Goal: Information Seeking & Learning: Learn about a topic

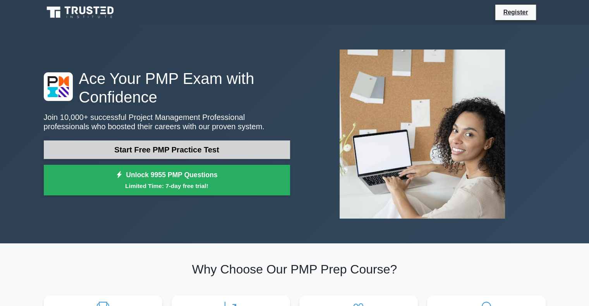
click at [182, 155] on link "Start Free PMP Practice Test" at bounding box center [167, 150] width 246 height 19
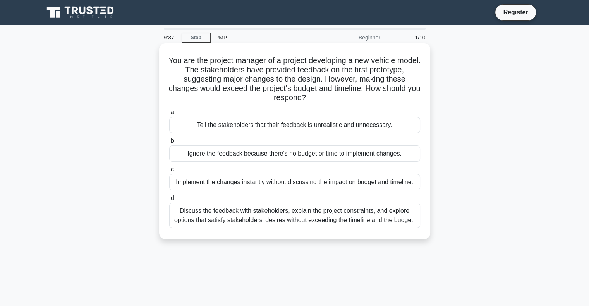
click at [312, 214] on div "Discuss the feedback with stakeholders, explain the project constraints, and ex…" at bounding box center [294, 216] width 251 height 26
click at [169, 201] on input "d. Discuss the feedback with stakeholders, explain the project constraints, and…" at bounding box center [169, 198] width 0 height 5
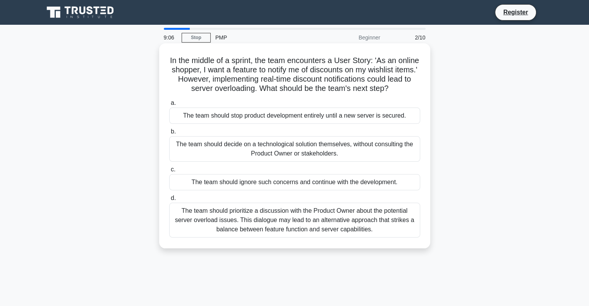
click at [304, 229] on div "The team should prioritize a discussion with the Product Owner about the potent…" at bounding box center [294, 220] width 251 height 35
click at [169, 201] on input "d. The team should prioritize a discussion with the Product Owner about the pot…" at bounding box center [169, 198] width 0 height 5
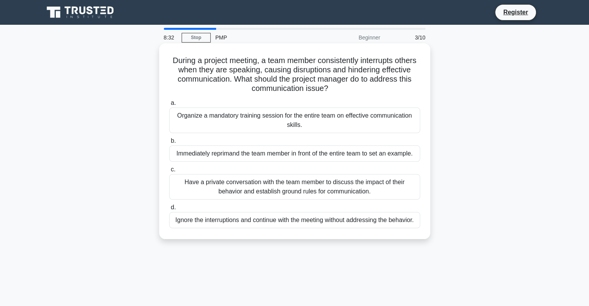
click at [282, 187] on div "Have a private conversation with the team member to discuss the impact of their…" at bounding box center [294, 187] width 251 height 26
click at [169, 172] on input "c. Have a private conversation with the team member to discuss the impact of th…" at bounding box center [169, 169] width 0 height 5
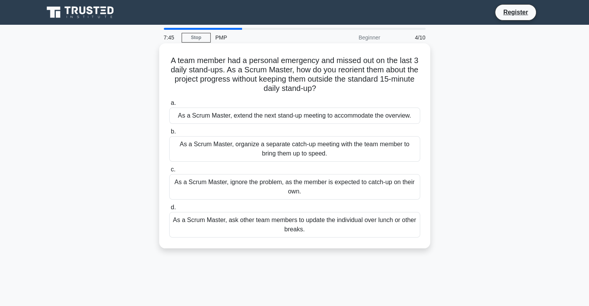
click at [314, 150] on div "As a Scrum Master, organize a separate catch-up meeting with the team member to…" at bounding box center [294, 149] width 251 height 26
click at [169, 134] on input "b. As a Scrum Master, organize a separate catch-up meeting with the team member…" at bounding box center [169, 131] width 0 height 5
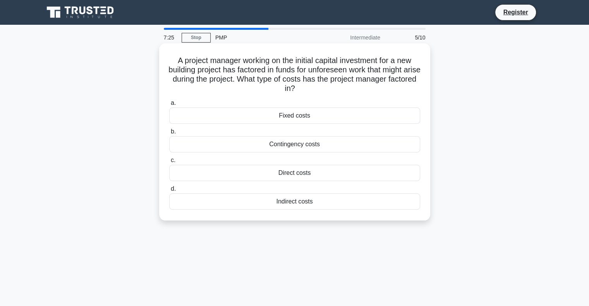
click at [310, 148] on div "Contingency costs" at bounding box center [294, 144] width 251 height 16
click at [169, 134] on input "b. Contingency costs" at bounding box center [169, 131] width 0 height 5
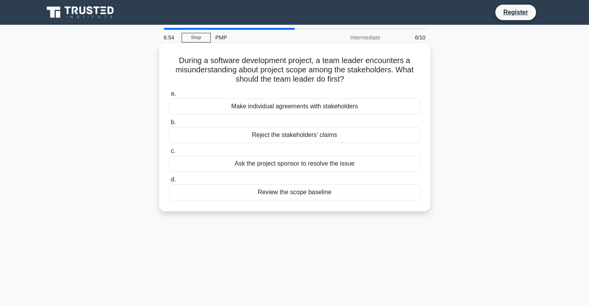
click at [316, 192] on div "Review the scope baseline" at bounding box center [294, 192] width 251 height 16
click at [169, 182] on input "d. Review the scope baseline" at bounding box center [169, 179] width 0 height 5
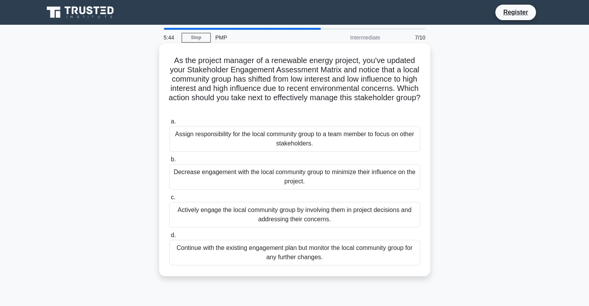
click at [284, 215] on div "Actively engage the local community group by involving them in project decision…" at bounding box center [294, 215] width 251 height 26
click at [169, 200] on input "c. Actively engage the local community group by involving them in project decis…" at bounding box center [169, 197] width 0 height 5
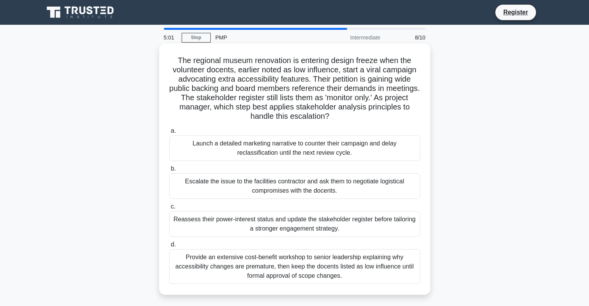
click at [282, 227] on div "Reassess their power-interest status and update the stakeholder register before…" at bounding box center [294, 224] width 251 height 26
click at [169, 210] on input "c. Reassess their power-interest status and update the stakeholder register bef…" at bounding box center [169, 206] width 0 height 5
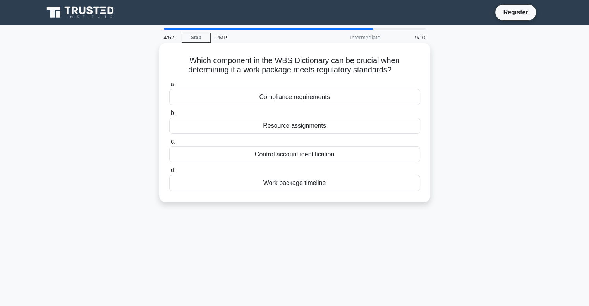
click at [318, 100] on div "Compliance requirements" at bounding box center [294, 97] width 251 height 16
click at [169, 87] on input "a. Compliance requirements" at bounding box center [169, 84] width 0 height 5
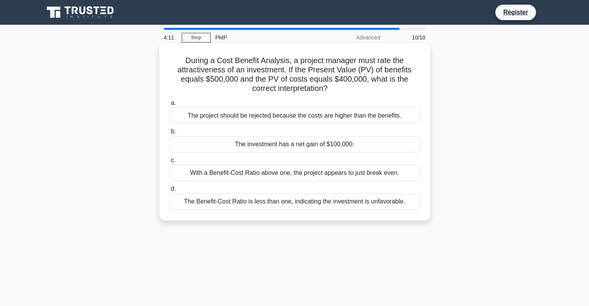
click at [263, 148] on div "The investment has a net gain of $100,000." at bounding box center [294, 144] width 251 height 16
click at [169, 134] on input "b. The investment has a net gain of $100,000." at bounding box center [169, 131] width 0 height 5
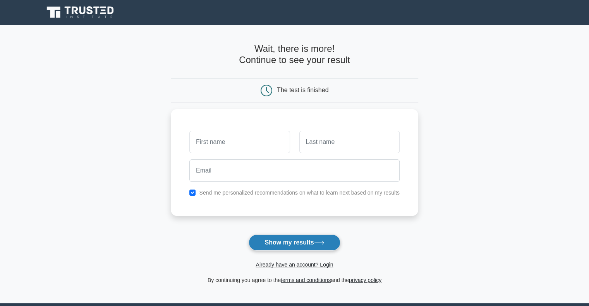
click at [291, 246] on button "Show my results" at bounding box center [294, 243] width 91 height 16
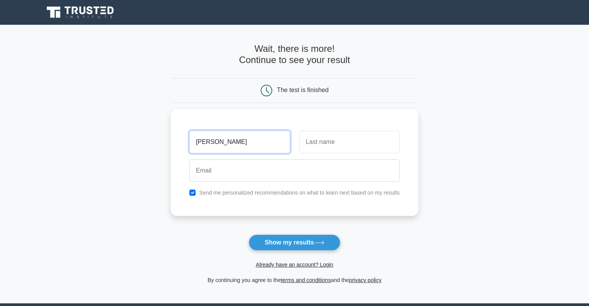
type input "[PERSON_NAME]"
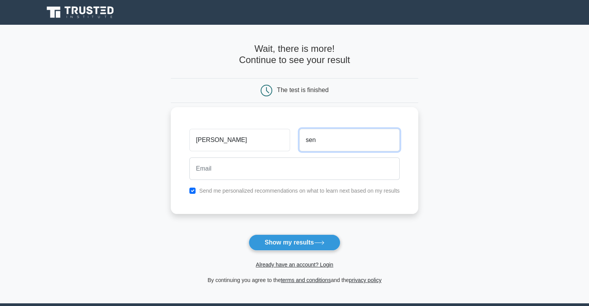
type input "sen"
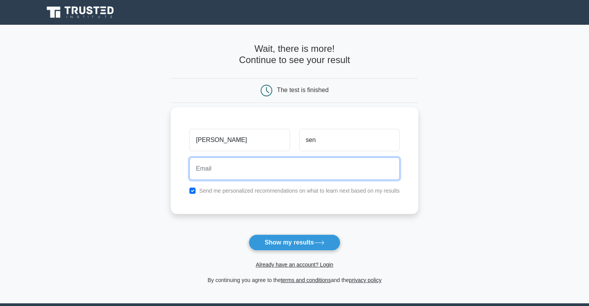
click at [287, 173] on input "email" at bounding box center [294, 169] width 210 height 22
type input "gagan611123@gmail.com"
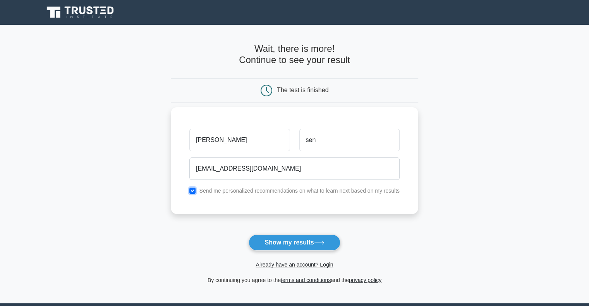
click at [194, 190] on input "checkbox" at bounding box center [192, 191] width 6 height 6
checkbox input "false"
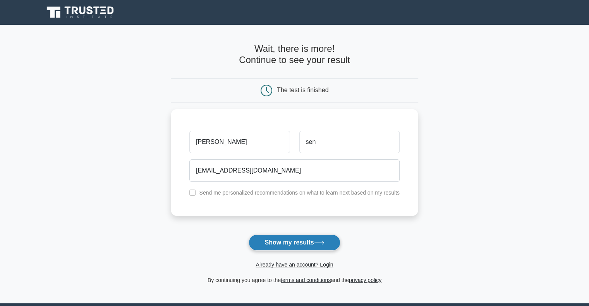
click at [297, 242] on button "Show my results" at bounding box center [294, 243] width 91 height 16
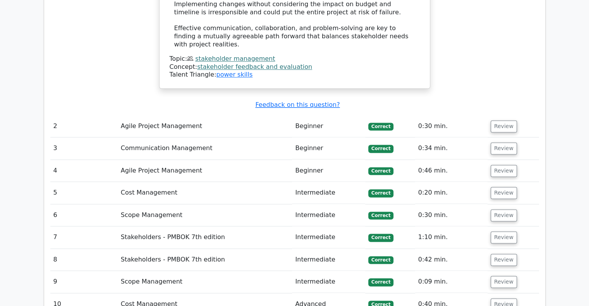
scroll to position [1077, 0]
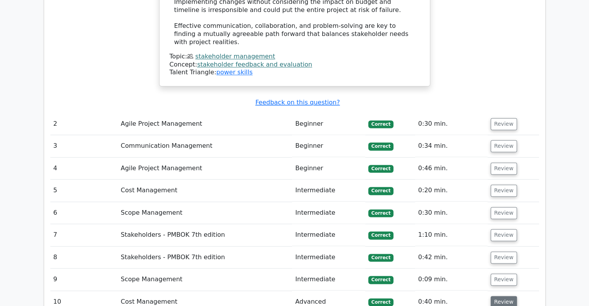
click at [503, 296] on button "Review" at bounding box center [504, 302] width 26 height 12
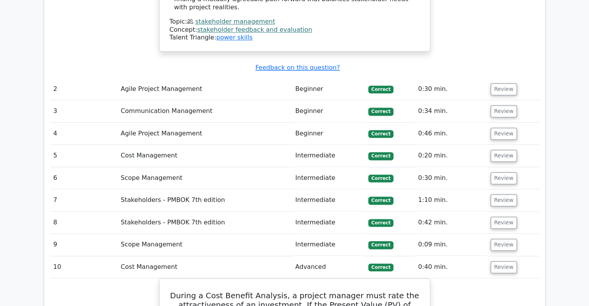
scroll to position [1108, 0]
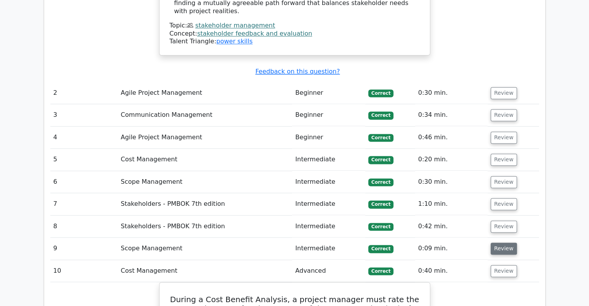
click at [502, 243] on button "Review" at bounding box center [504, 249] width 26 height 12
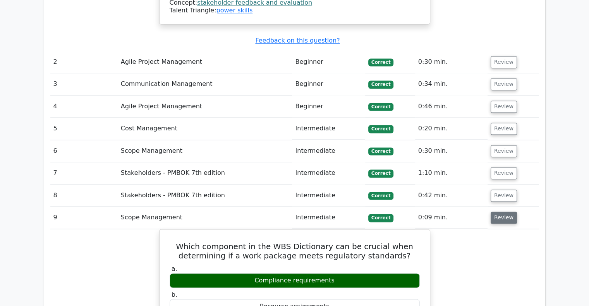
scroll to position [1123, 0]
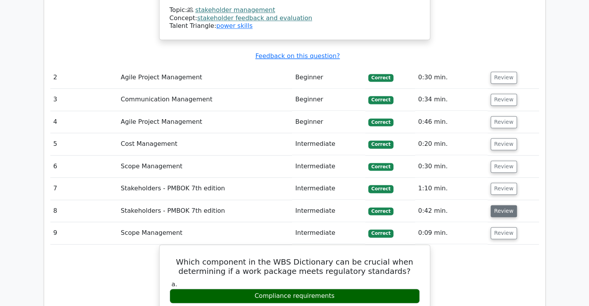
click at [497, 205] on button "Review" at bounding box center [504, 211] width 26 height 12
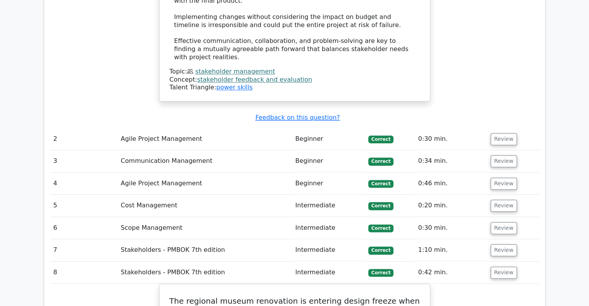
scroll to position [1061, 0]
click at [506, 245] on button "Review" at bounding box center [504, 251] width 26 height 12
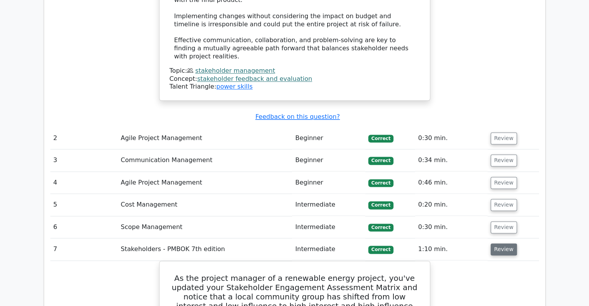
scroll to position [1046, 0]
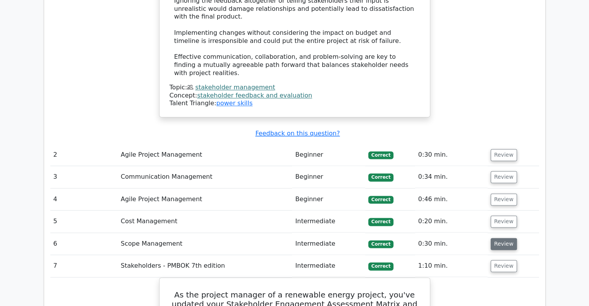
click at [495, 238] on button "Review" at bounding box center [504, 244] width 26 height 12
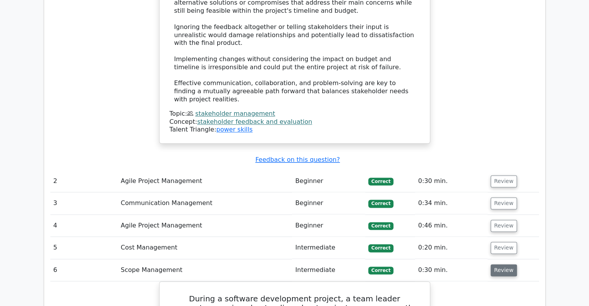
scroll to position [999, 0]
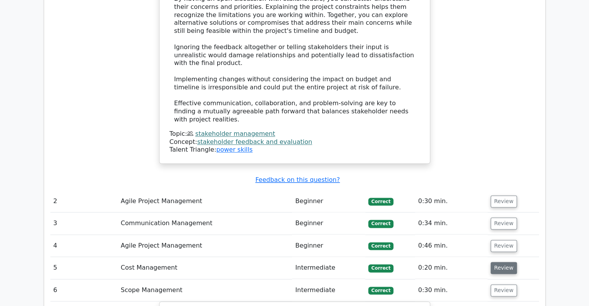
click at [497, 262] on button "Review" at bounding box center [504, 268] width 26 height 12
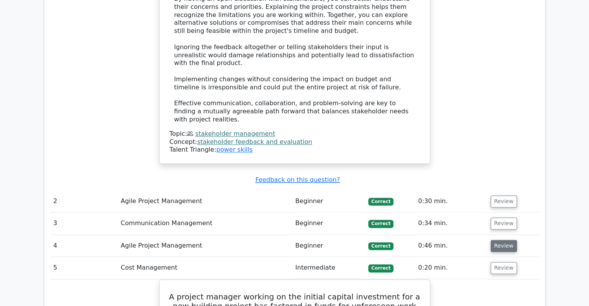
click at [500, 240] on button "Review" at bounding box center [504, 246] width 26 height 12
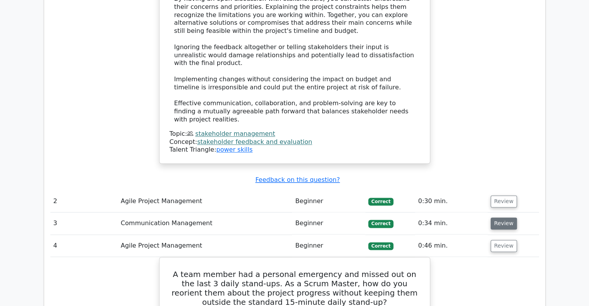
click at [500, 218] on button "Review" at bounding box center [504, 224] width 26 height 12
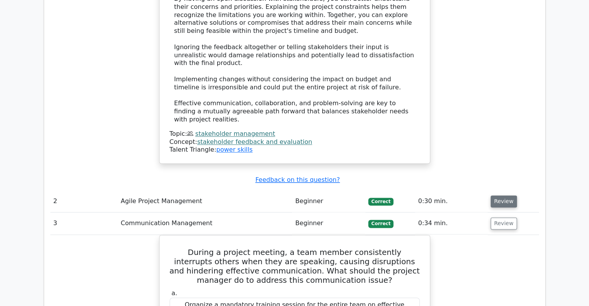
click at [508, 196] on button "Review" at bounding box center [504, 202] width 26 height 12
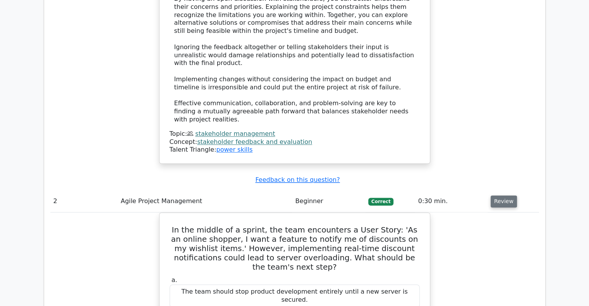
click at [502, 196] on button "Review" at bounding box center [504, 202] width 26 height 12
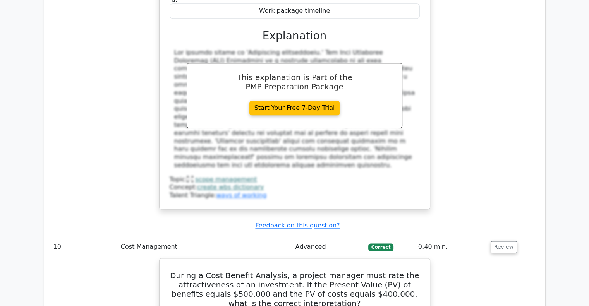
scroll to position [4331, 0]
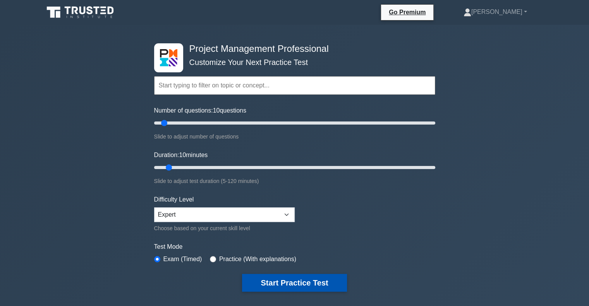
click at [319, 284] on button "Start Practice Test" at bounding box center [294, 283] width 105 height 18
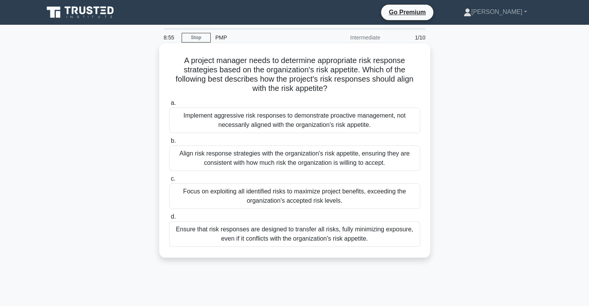
click at [352, 162] on div "Align risk response strategies with the organization's risk appetite, ensuring …" at bounding box center [294, 159] width 251 height 26
click at [169, 144] on input "b. Align risk response strategies with the organization's risk appetite, ensuri…" at bounding box center [169, 141] width 0 height 5
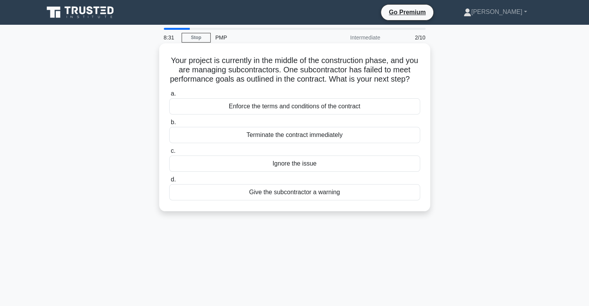
click at [322, 201] on div "Give the subcontractor a warning" at bounding box center [294, 192] width 251 height 16
click at [169, 182] on input "d. Give the subcontractor a warning" at bounding box center [169, 179] width 0 height 5
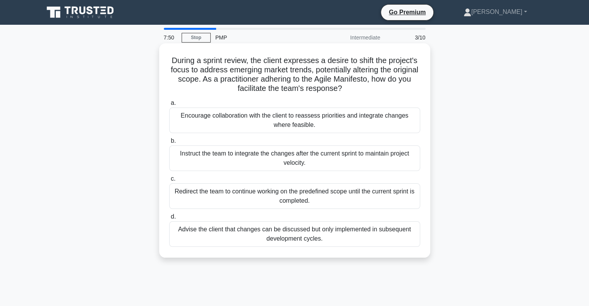
click at [298, 229] on div "Advise the client that changes can be discussed but only implemented in subsequ…" at bounding box center [294, 235] width 251 height 26
click at [169, 220] on input "d. Advise the client that changes can be discussed but only implemented in subs…" at bounding box center [169, 217] width 0 height 5
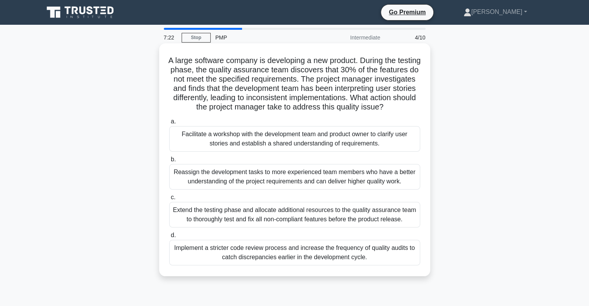
click at [286, 133] on div "Facilitate a workshop with the development team and product owner to clarify us…" at bounding box center [294, 139] width 251 height 26
click at [169, 124] on input "a. Facilitate a workshop with the development team and product owner to clarify…" at bounding box center [169, 121] width 0 height 5
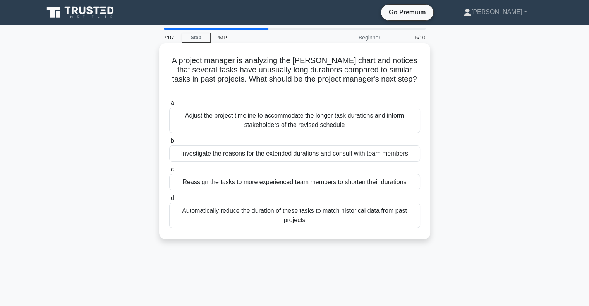
click at [330, 148] on div "Investigate the reasons for the extended durations and consult with team members" at bounding box center [294, 154] width 251 height 16
click at [169, 144] on input "b. Investigate the reasons for the extended durations and consult with team mem…" at bounding box center [169, 141] width 0 height 5
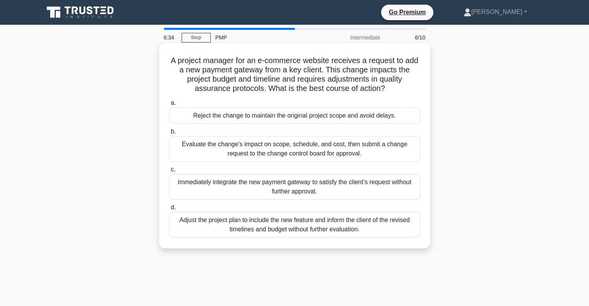
click at [360, 150] on div "Evaluate the change’s impact on scope, schedule, and cost, then submit a change…" at bounding box center [294, 149] width 251 height 26
click at [169, 134] on input "b. Evaluate the change’s impact on scope, schedule, and cost, then submit a cha…" at bounding box center [169, 131] width 0 height 5
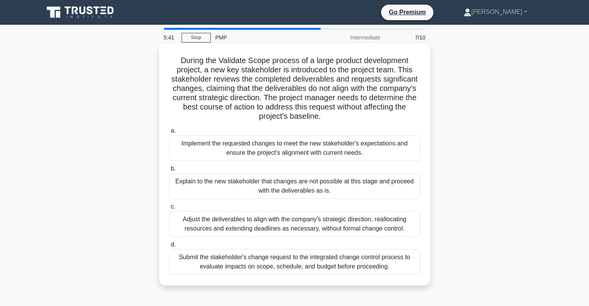
click at [289, 264] on div "Submit the stakeholder's change request to the integrated change control proces…" at bounding box center [294, 262] width 251 height 26
click at [169, 247] on input "d. Submit the stakeholder's change request to the integrated change control pro…" at bounding box center [169, 244] width 0 height 5
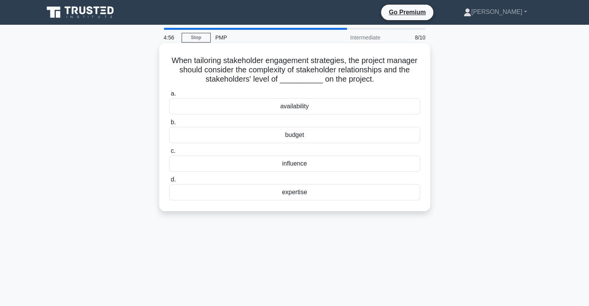
click at [314, 108] on div "availability" at bounding box center [294, 106] width 251 height 16
click at [169, 96] on input "a. availability" at bounding box center [169, 93] width 0 height 5
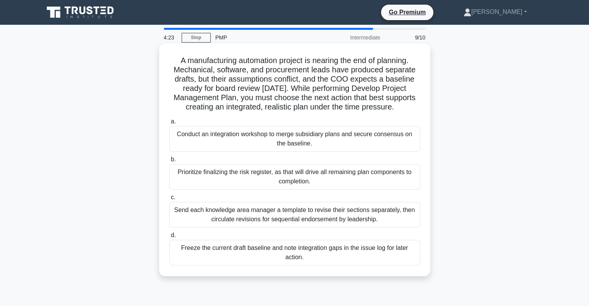
click at [332, 142] on div "Conduct an integration workshop to merge subsidiary plans and secure consensus …" at bounding box center [294, 139] width 251 height 26
click at [169, 124] on input "a. Conduct an integration workshop to merge subsidiary plans and secure consens…" at bounding box center [169, 121] width 0 height 5
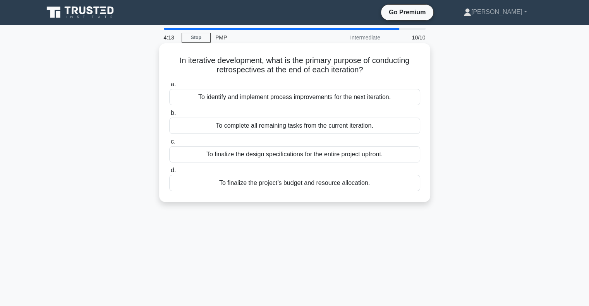
click at [375, 97] on div "To identify and implement process improvements for the next iteration." at bounding box center [294, 97] width 251 height 16
click at [169, 87] on input "a. To identify and implement process improvements for the next iteration." at bounding box center [169, 84] width 0 height 5
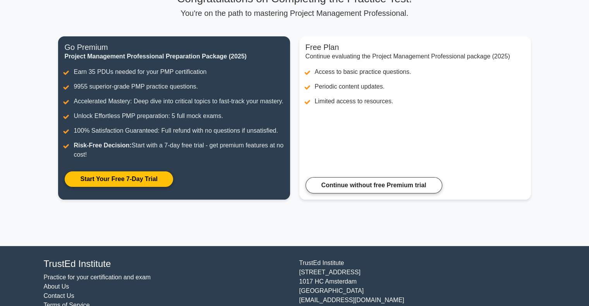
scroll to position [67, 0]
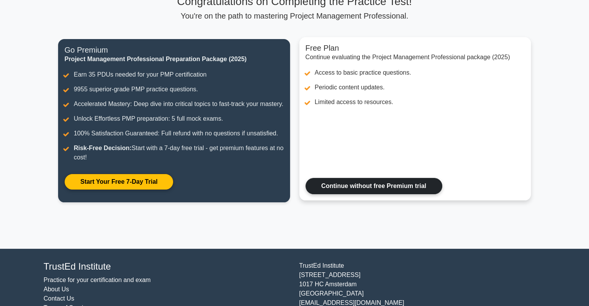
click at [377, 194] on link "Continue without free Premium trial" at bounding box center [374, 186] width 137 height 16
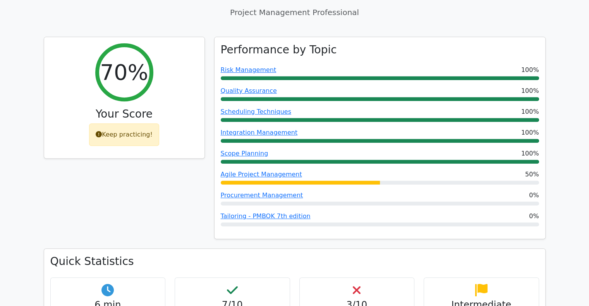
scroll to position [311, 0]
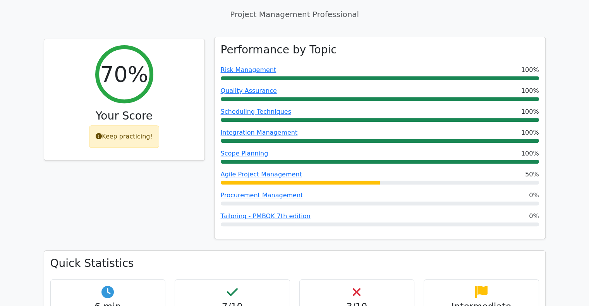
click at [445, 170] on div "Agile Project Management 50%" at bounding box center [380, 174] width 318 height 9
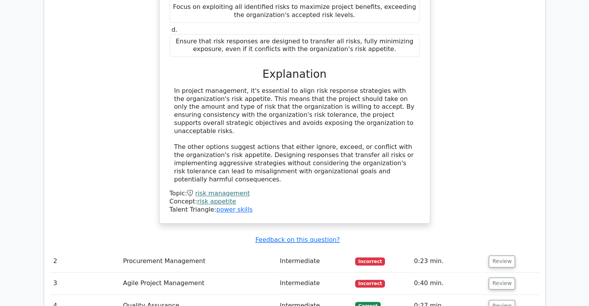
scroll to position [899, 0]
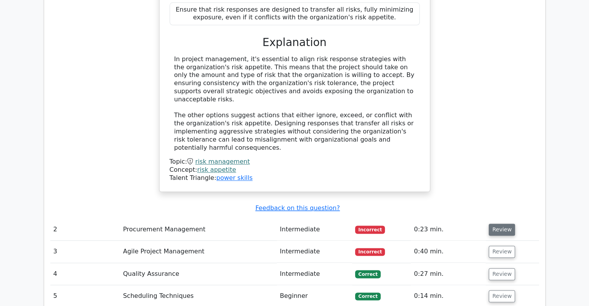
click at [500, 224] on button "Review" at bounding box center [502, 230] width 26 height 12
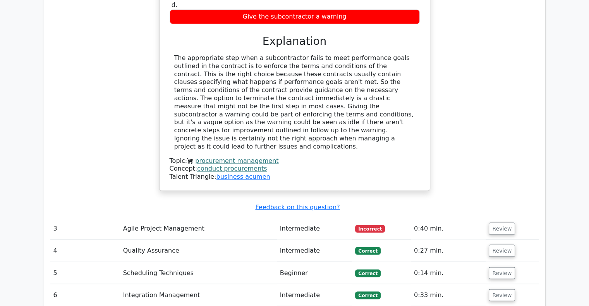
scroll to position [1278, 0]
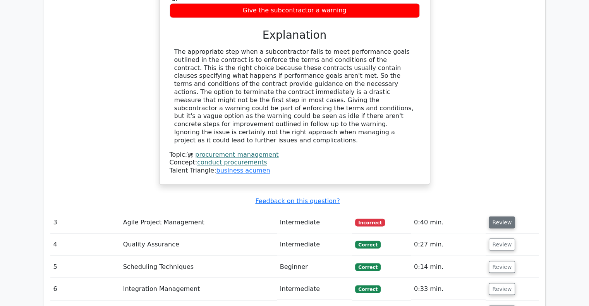
click at [500, 217] on button "Review" at bounding box center [502, 223] width 26 height 12
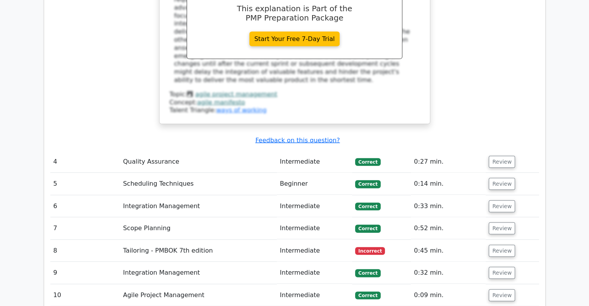
scroll to position [1755, 0]
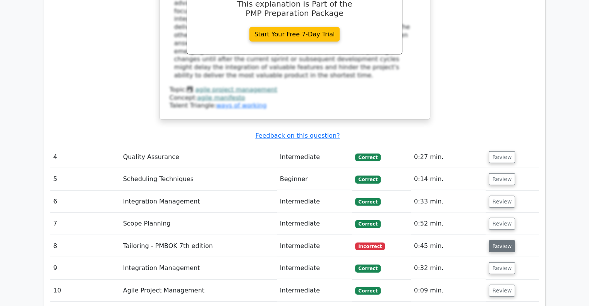
click at [503, 241] on button "Review" at bounding box center [502, 247] width 26 height 12
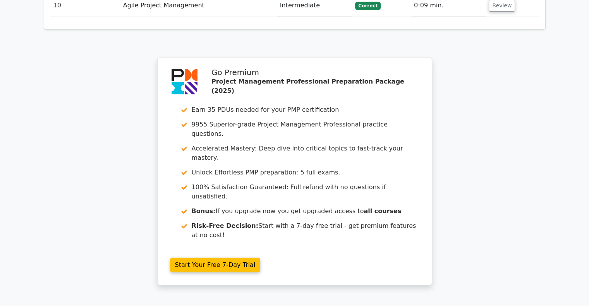
scroll to position [2406, 0]
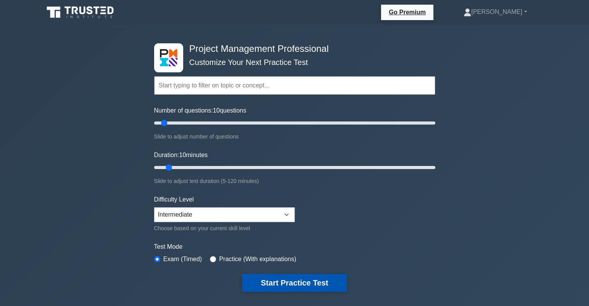
click at [311, 279] on button "Start Practice Test" at bounding box center [294, 283] width 105 height 18
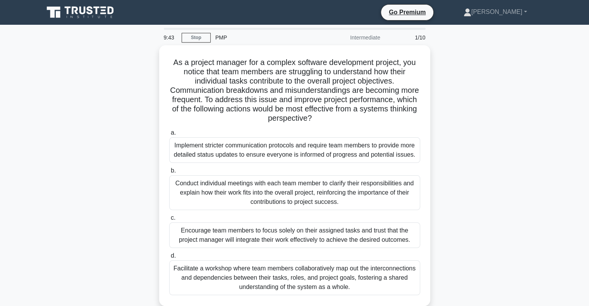
click at [538, 152] on div "As a project manager for a complex software development project, you notice tha…" at bounding box center [294, 180] width 511 height 270
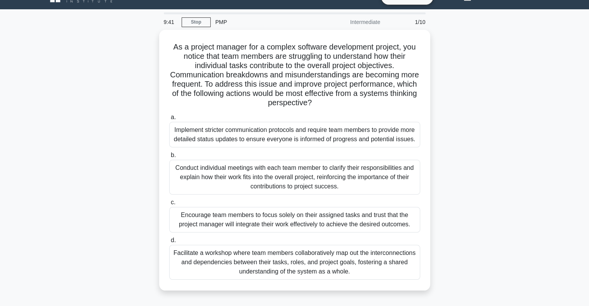
scroll to position [31, 0]
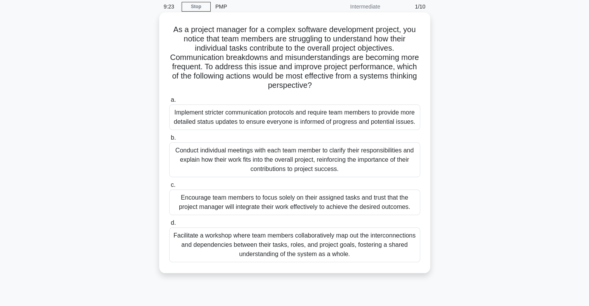
click at [313, 244] on div "Facilitate a workshop where team members collaboratively map out the interconne…" at bounding box center [294, 245] width 251 height 35
click at [169, 226] on input "d. Facilitate a workshop where team members collaboratively map out the interco…" at bounding box center [169, 223] width 0 height 5
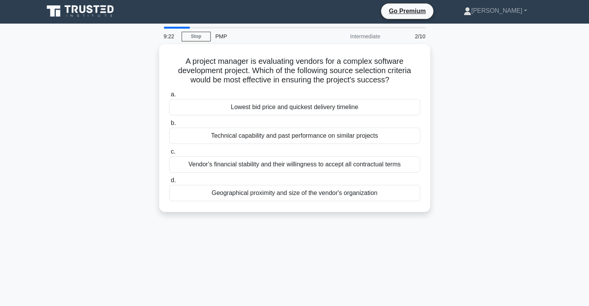
scroll to position [0, 0]
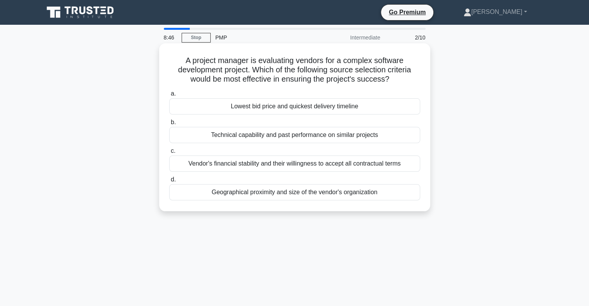
click at [367, 136] on div "Technical capability and past performance on similar projects" at bounding box center [294, 135] width 251 height 16
click at [169, 125] on input "b. Technical capability and past performance on similar projects" at bounding box center [169, 122] width 0 height 5
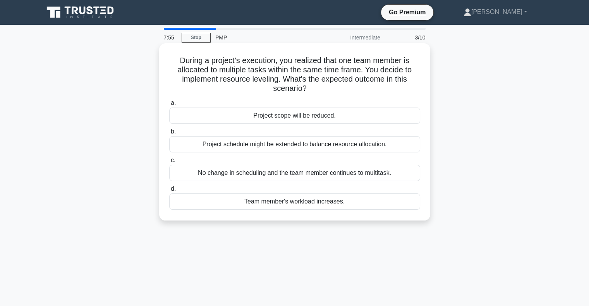
click at [356, 146] on div "Project schedule might be extended to balance resource allocation." at bounding box center [294, 144] width 251 height 16
click at [169, 134] on input "b. Project schedule might be extended to balance resource allocation." at bounding box center [169, 131] width 0 height 5
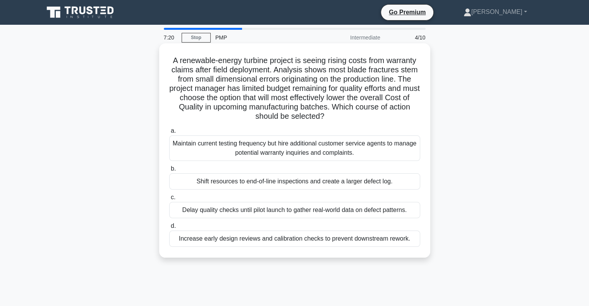
click at [331, 237] on div "Increase early design reviews and calibration checks to prevent downstream rewo…" at bounding box center [294, 239] width 251 height 16
click at [169, 229] on input "d. Increase early design reviews and calibration checks to prevent downstream r…" at bounding box center [169, 226] width 0 height 5
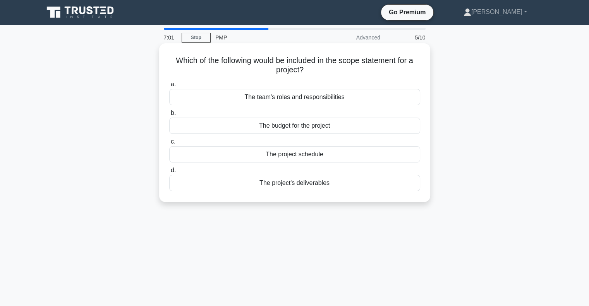
click at [326, 181] on div "The project's deliverables" at bounding box center [294, 183] width 251 height 16
click at [169, 173] on input "d. The project's deliverables" at bounding box center [169, 170] width 0 height 5
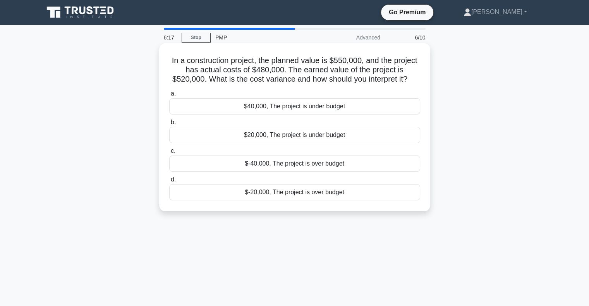
click at [328, 111] on div "$40,000, The project is under budget" at bounding box center [294, 106] width 251 height 16
click at [169, 96] on input "a. $40,000, The project is under budget" at bounding box center [169, 93] width 0 height 5
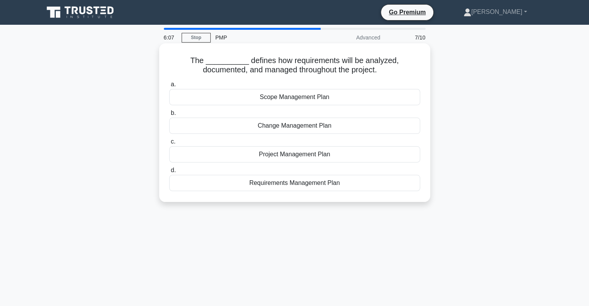
click at [306, 184] on div "Requirements Management Plan" at bounding box center [294, 183] width 251 height 16
click at [169, 173] on input "d. Requirements Management Plan" at bounding box center [169, 170] width 0 height 5
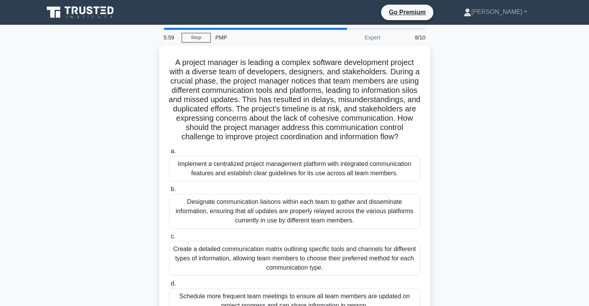
click at [444, 175] on div "A project manager is leading a complex software development project with a dive…" at bounding box center [294, 189] width 511 height 289
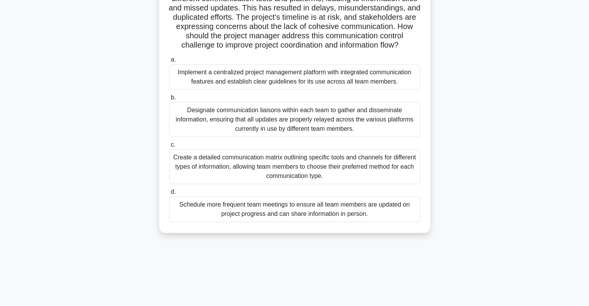
scroll to position [93, 0]
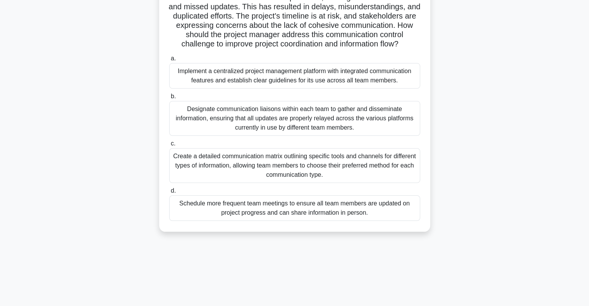
drag, startPoint x: 444, startPoint y: 175, endPoint x: 490, endPoint y: 136, distance: 59.9
click at [490, 136] on div "A project manager is leading a complex software development project with a dive…" at bounding box center [294, 96] width 511 height 289
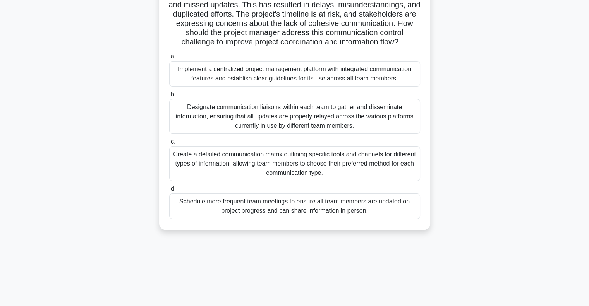
click at [377, 87] on div "Implement a centralized project management platform with integrated communicati…" at bounding box center [294, 74] width 251 height 26
click at [169, 59] on input "a. Implement a centralized project management platform with integrated communic…" at bounding box center [169, 56] width 0 height 5
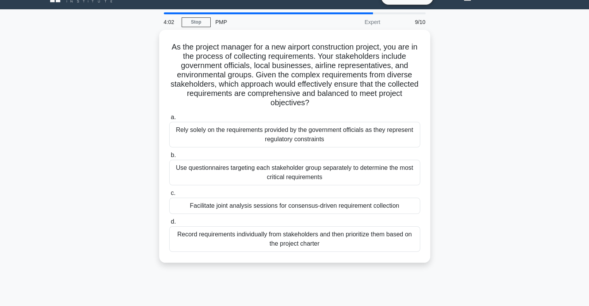
scroll to position [31, 0]
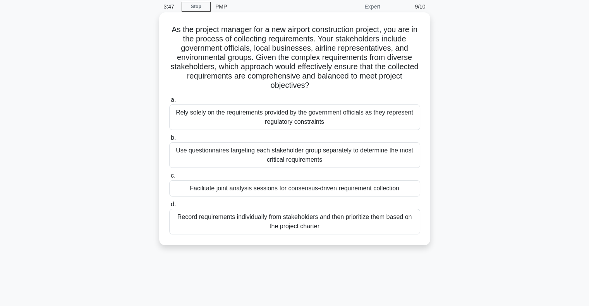
click at [298, 154] on div "Use questionnaires targeting each stakeholder group separately to determine the…" at bounding box center [294, 156] width 251 height 26
click at [169, 141] on input "b. Use questionnaires targeting each stakeholder group separately to determine …" at bounding box center [169, 138] width 0 height 5
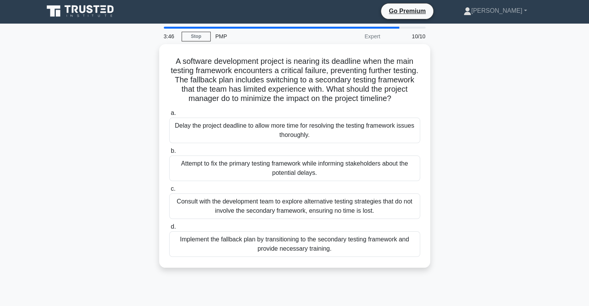
scroll to position [0, 0]
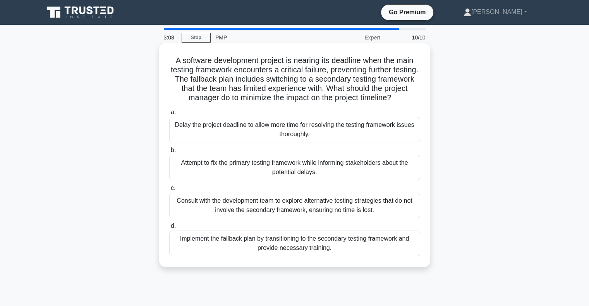
click at [320, 207] on div "Consult with the development team to explore alternative testing strategies tha…" at bounding box center [294, 206] width 251 height 26
click at [169, 191] on input "c. Consult with the development team to explore alternative testing strategies …" at bounding box center [169, 188] width 0 height 5
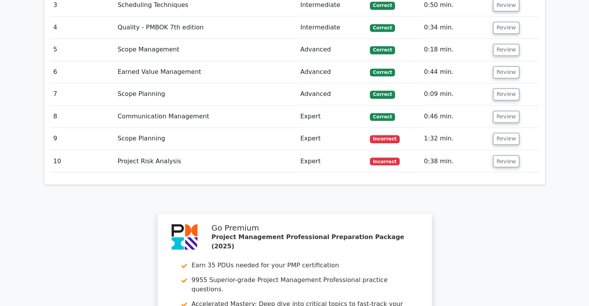
scroll to position [1327, 0]
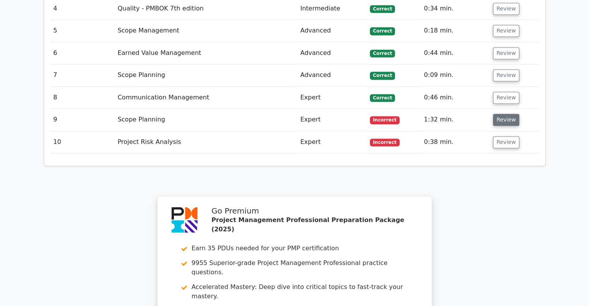
click at [505, 114] on button "Review" at bounding box center [506, 120] width 26 height 12
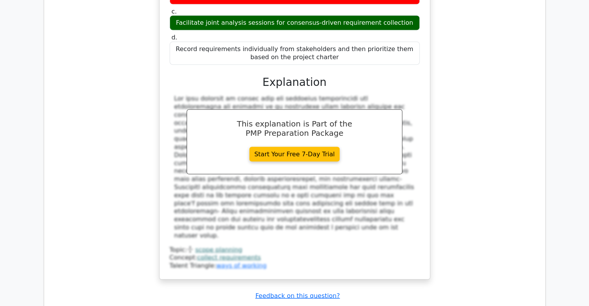
scroll to position [1621, 0]
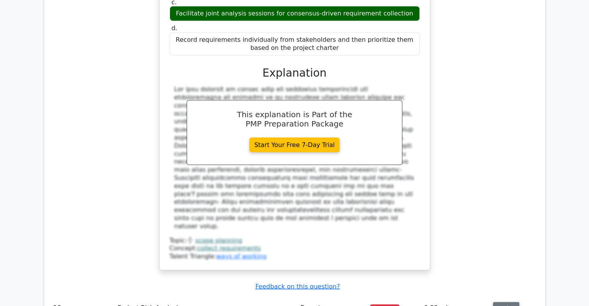
click at [504, 302] on button "Review" at bounding box center [506, 308] width 26 height 12
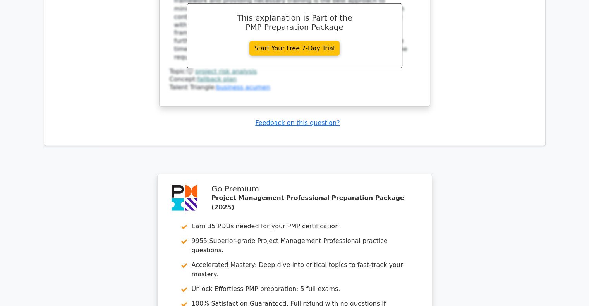
scroll to position [2182, 0]
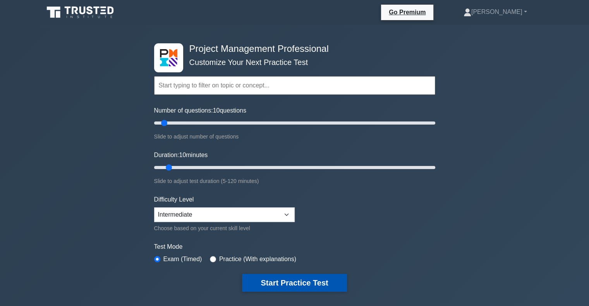
click at [281, 283] on button "Start Practice Test" at bounding box center [294, 283] width 105 height 18
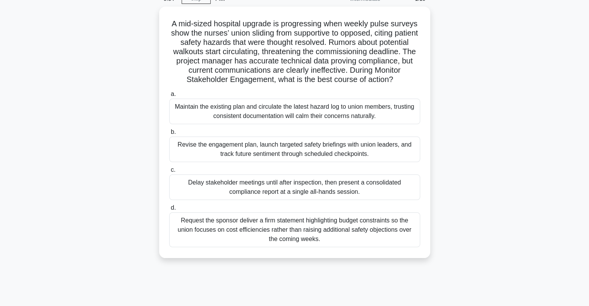
scroll to position [40, 0]
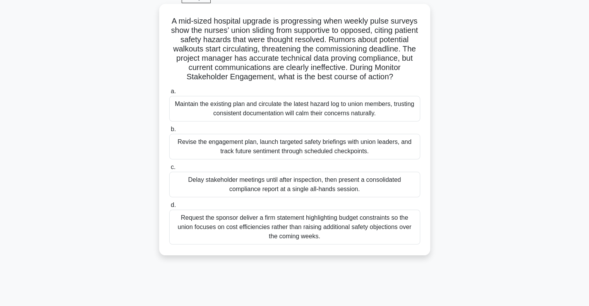
click at [316, 148] on div "Revise the engagement plan, launch targeted safety briefings with union leaders…" at bounding box center [294, 147] width 251 height 26
click at [169, 132] on input "b. Revise the engagement plan, launch targeted safety briefings with union lead…" at bounding box center [169, 129] width 0 height 5
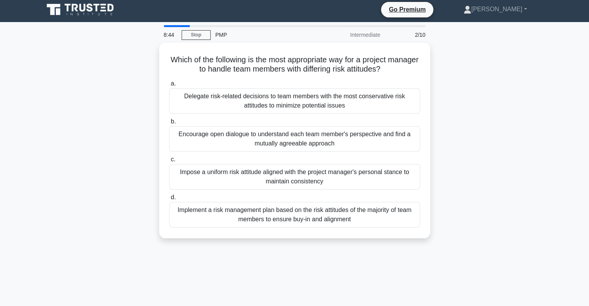
scroll to position [0, 0]
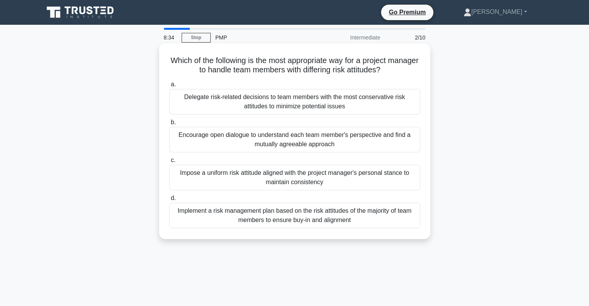
click at [363, 139] on div "Encourage open dialogue to understand each team member's perspective and find a…" at bounding box center [294, 140] width 251 height 26
click at [169, 125] on input "b. Encourage open dialogue to understand each team member's perspective and fin…" at bounding box center [169, 122] width 0 height 5
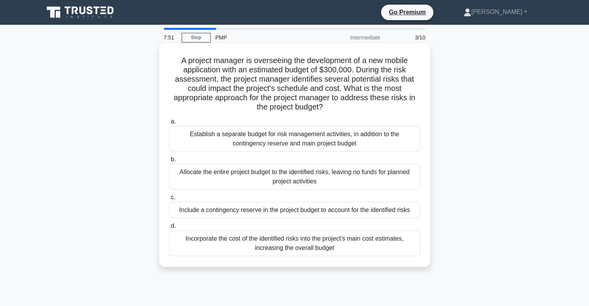
click at [372, 211] on div "Include a contingency reserve in the project budget to account for the identifi…" at bounding box center [294, 210] width 251 height 16
click at [169, 200] on input "c. Include a contingency reserve in the project budget to account for the ident…" at bounding box center [169, 197] width 0 height 5
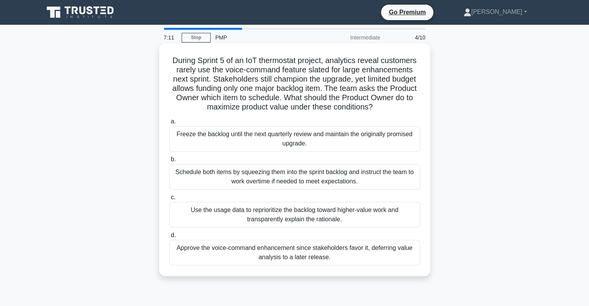
click at [334, 212] on div "Use the usage data to reprioritize the backlog toward higher-value work and tra…" at bounding box center [294, 215] width 251 height 26
click at [169, 200] on input "c. Use the usage data to reprioritize the backlog toward higher-value work and …" at bounding box center [169, 197] width 0 height 5
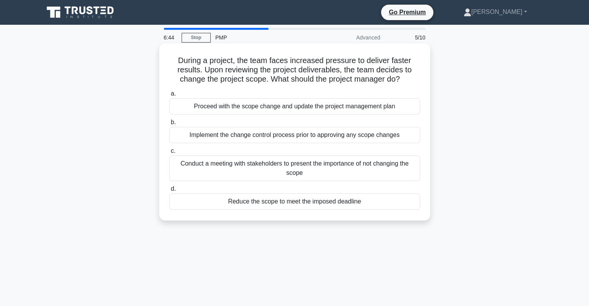
click at [355, 157] on div "Conduct a meeting with stakeholders to present the importance of not changing t…" at bounding box center [294, 169] width 251 height 26
click at [169, 154] on input "c. Conduct a meeting with stakeholders to present the importance of not changin…" at bounding box center [169, 151] width 0 height 5
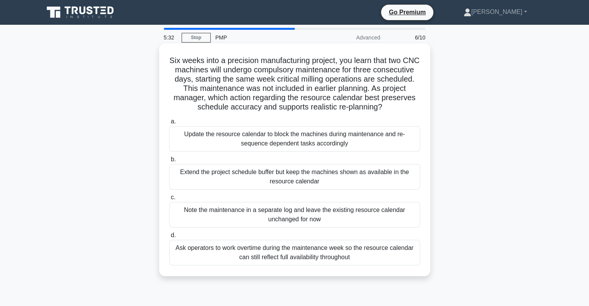
click at [344, 211] on div "Note the maintenance in a separate log and leave the existing resource calendar…" at bounding box center [294, 215] width 251 height 26
click at [169, 200] on input "c. Note the maintenance in a separate log and leave the existing resource calen…" at bounding box center [169, 197] width 0 height 5
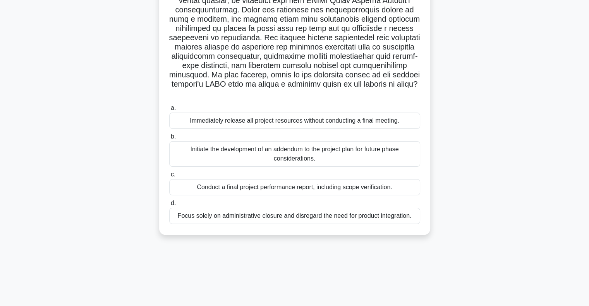
scroll to position [112, 0]
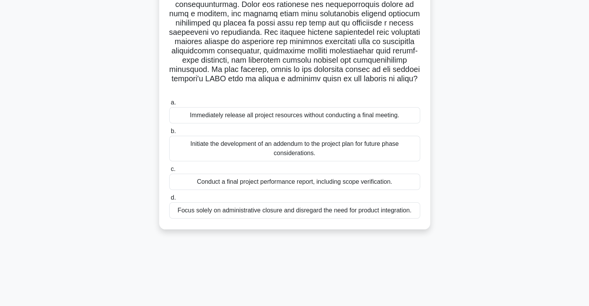
click at [324, 182] on div "Conduct a final project performance report, including scope verification." at bounding box center [294, 182] width 251 height 16
click at [169, 172] on input "c. Conduct a final project performance report, including scope verification." at bounding box center [169, 169] width 0 height 5
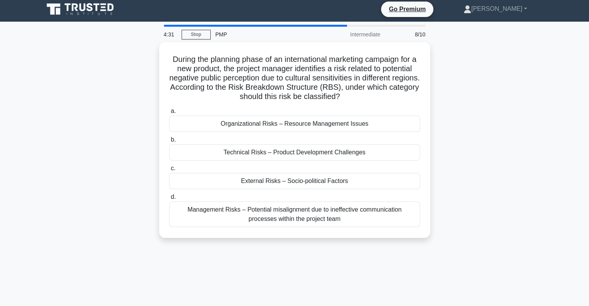
scroll to position [0, 0]
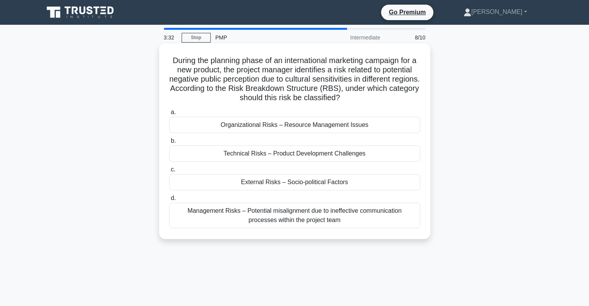
click at [337, 182] on div "External Risks – Socio-political Factors" at bounding box center [294, 182] width 251 height 16
click at [169, 172] on input "c. External Risks – Socio-political Factors" at bounding box center [169, 169] width 0 height 5
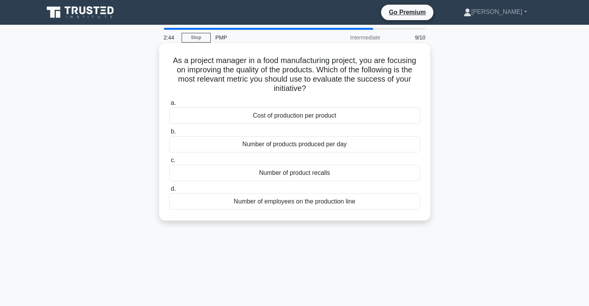
click at [326, 174] on div "Number of product recalls" at bounding box center [294, 173] width 251 height 16
click at [169, 163] on input "c. Number of product recalls" at bounding box center [169, 160] width 0 height 5
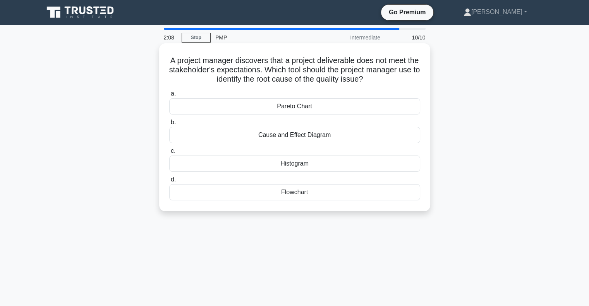
click at [305, 138] on div "Cause and Effect Diagram" at bounding box center [294, 135] width 251 height 16
click at [169, 125] on input "b. Cause and Effect Diagram" at bounding box center [169, 122] width 0 height 5
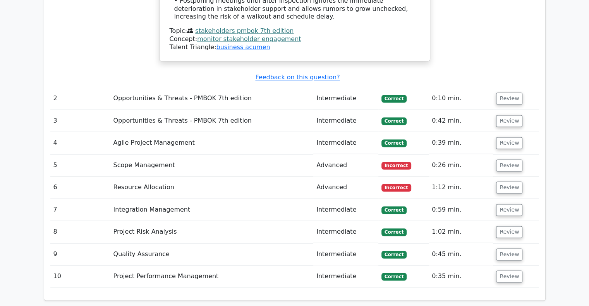
scroll to position [1169, 0]
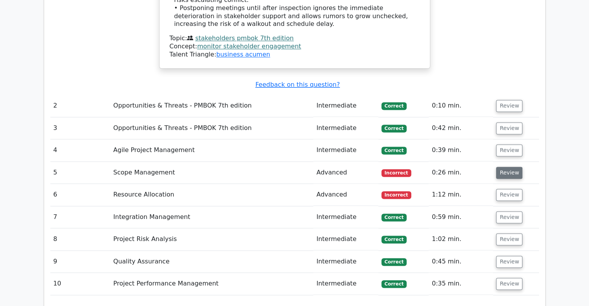
click at [505, 167] on button "Review" at bounding box center [509, 173] width 26 height 12
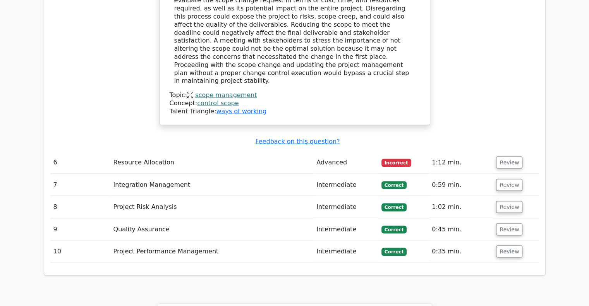
scroll to position [1588, 0]
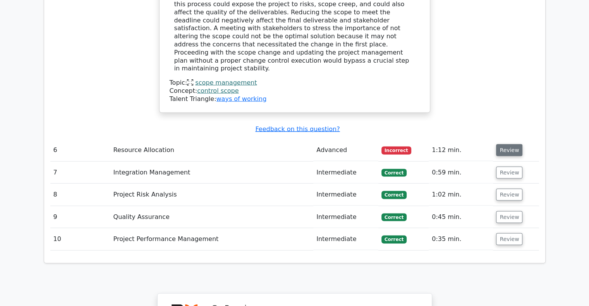
click at [508, 144] on button "Review" at bounding box center [509, 150] width 26 height 12
